Goal: Find specific page/section: Find specific page/section

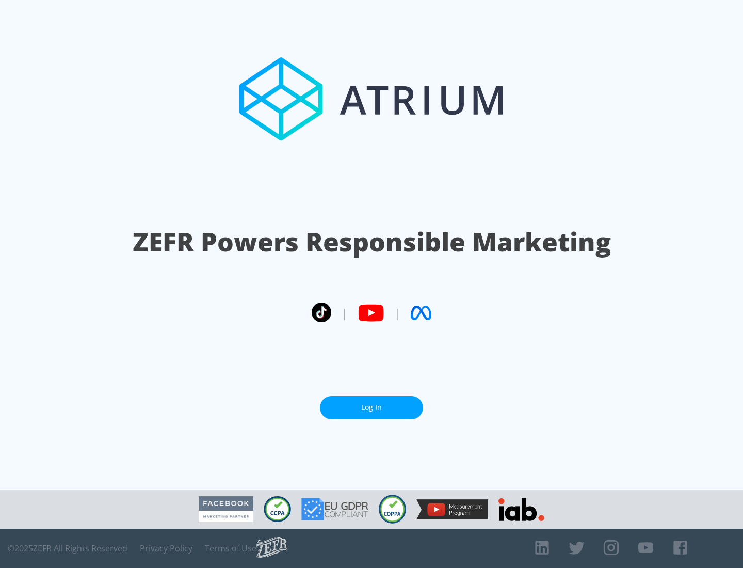
click at [372, 407] on link "Log In" at bounding box center [371, 407] width 103 height 23
